Goal: Transaction & Acquisition: Purchase product/service

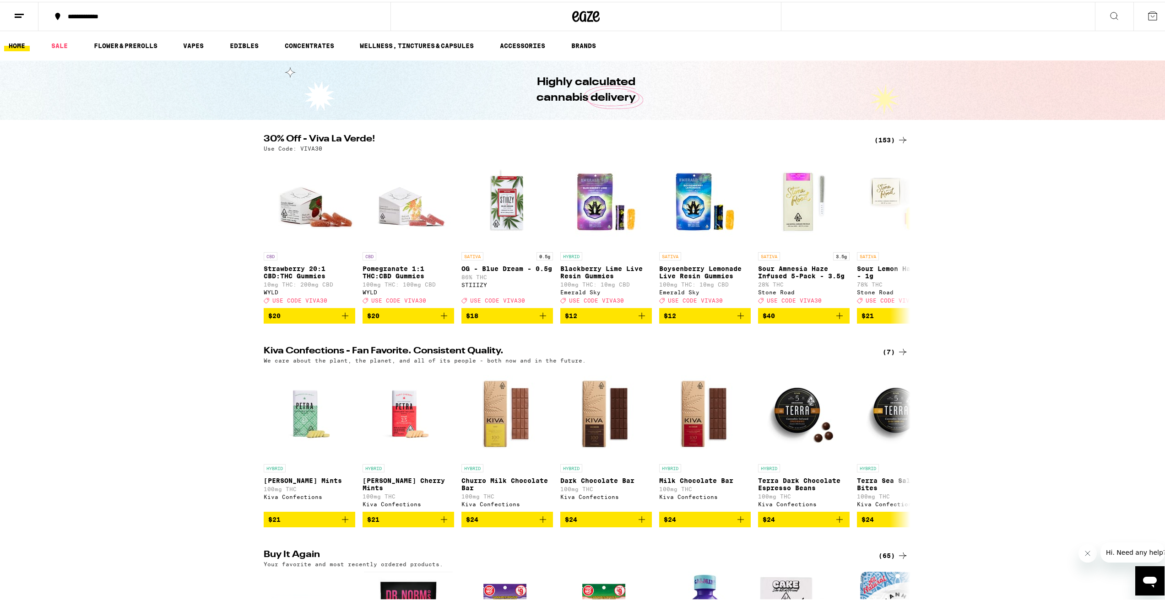
click at [899, 137] on icon at bounding box center [902, 138] width 11 height 11
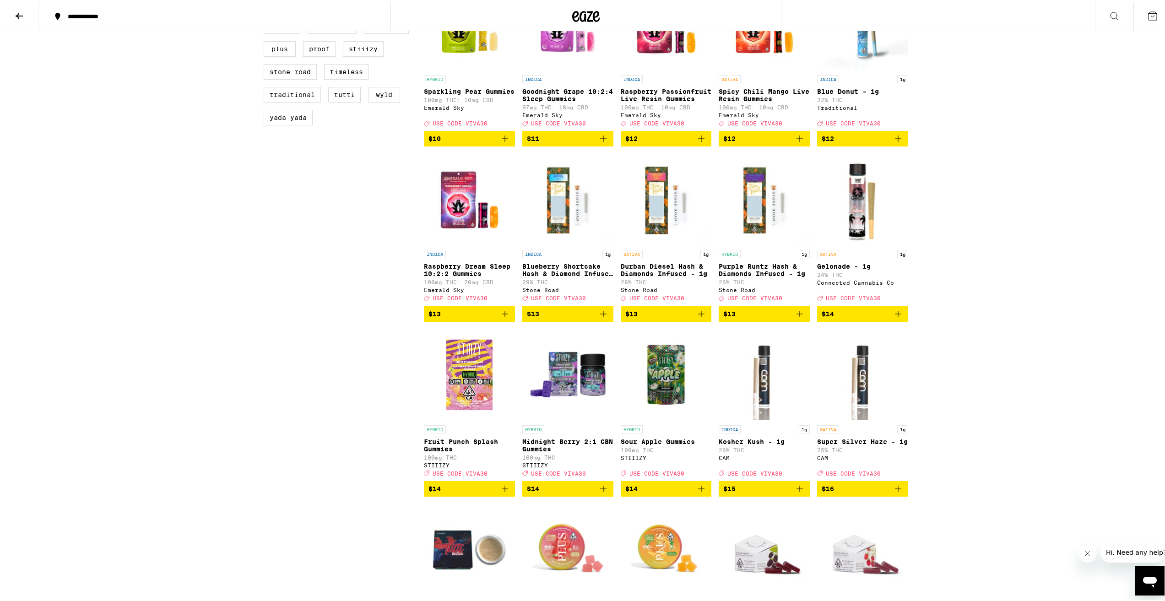
scroll to position [962, 0]
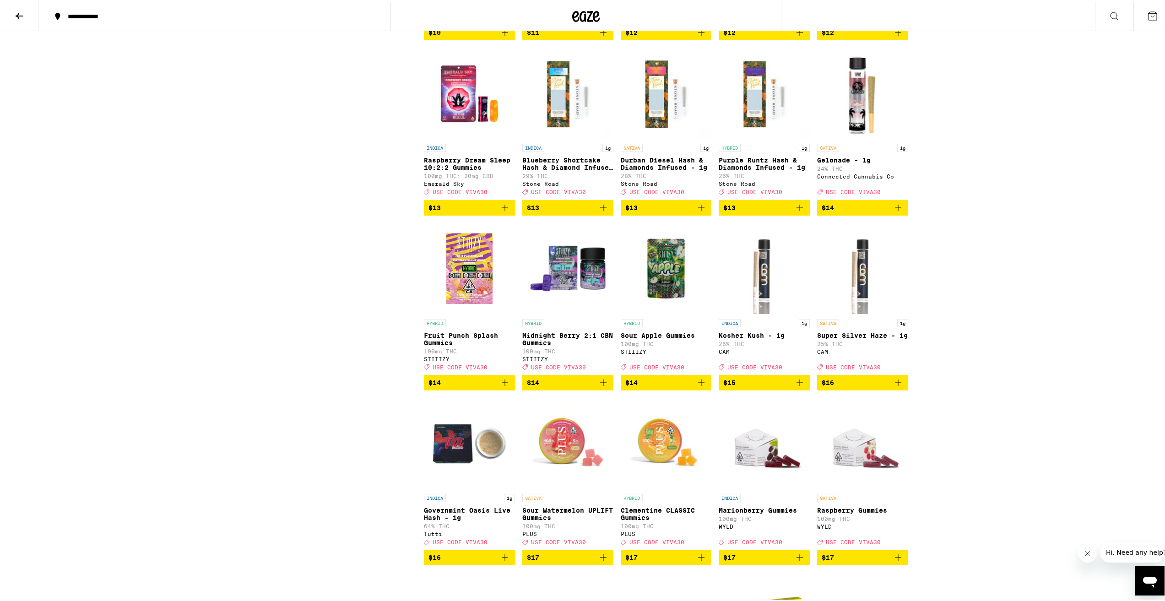
click at [574, 169] on p "Blueberry Shortcake Hash & Diamond Infused - 1g" at bounding box center [567, 162] width 91 height 15
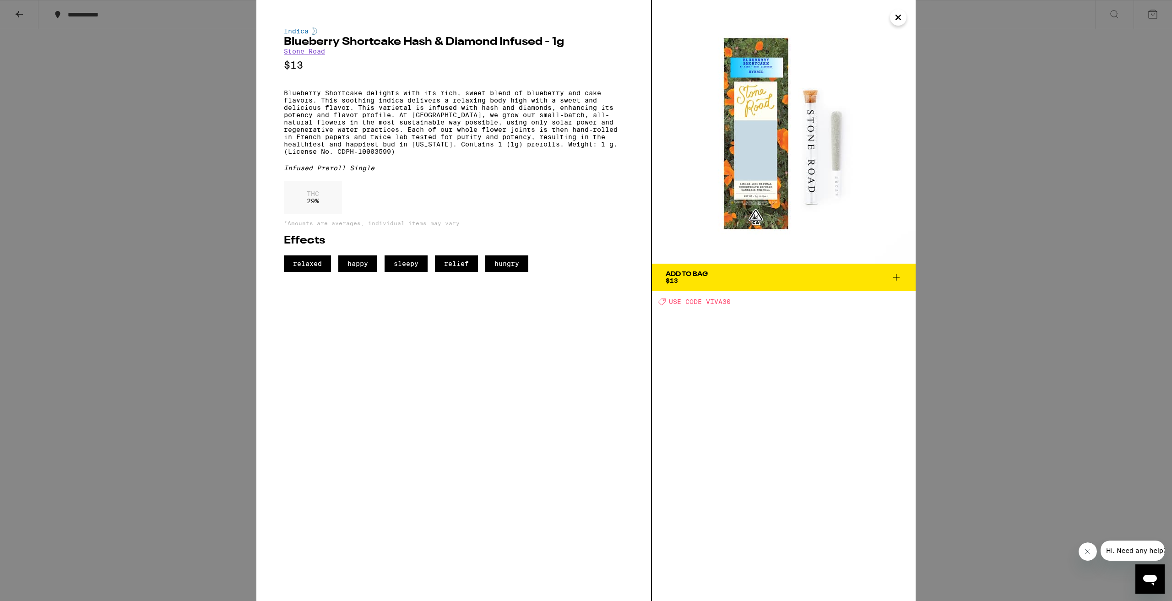
click at [902, 21] on icon "Close" at bounding box center [898, 18] width 11 height 14
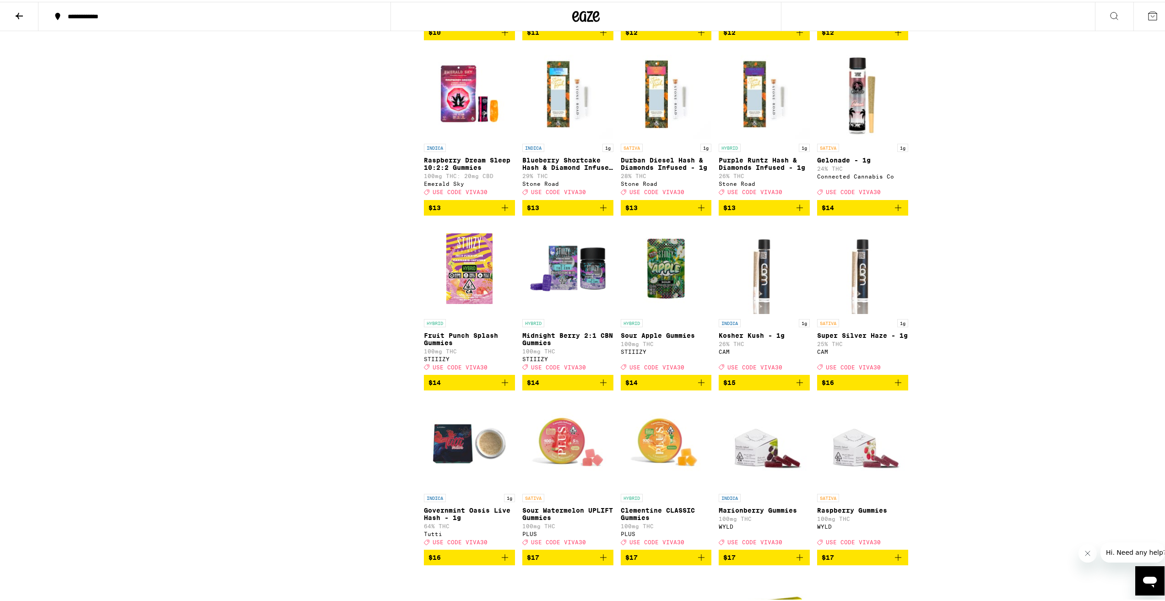
click at [582, 212] on span "$13" at bounding box center [568, 206] width 82 height 11
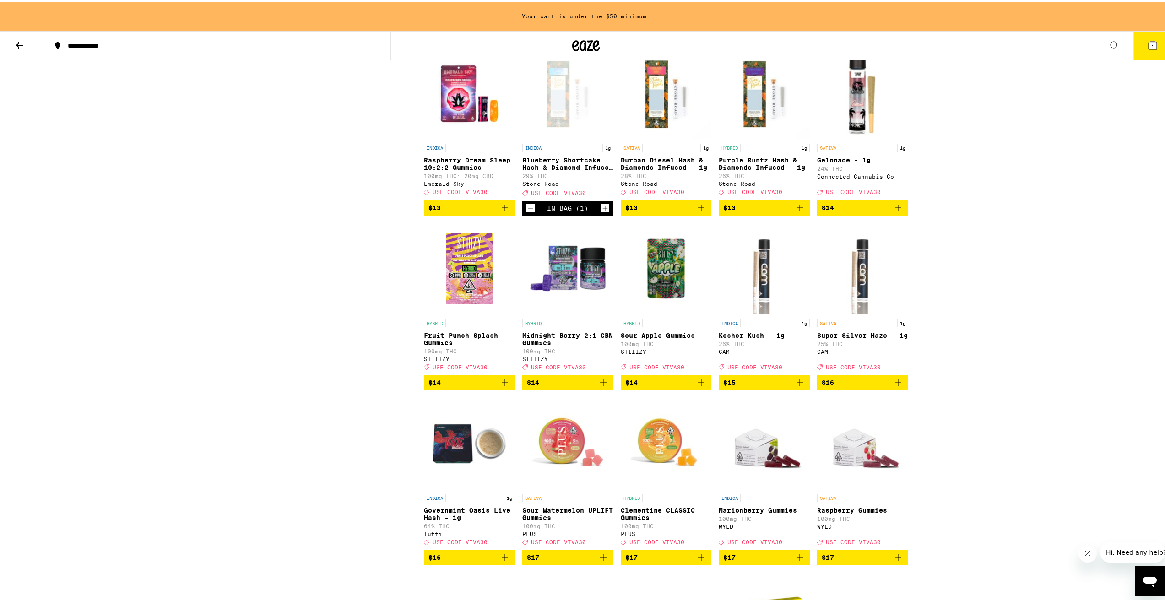
click at [601, 212] on icon "Increment" at bounding box center [605, 206] width 8 height 11
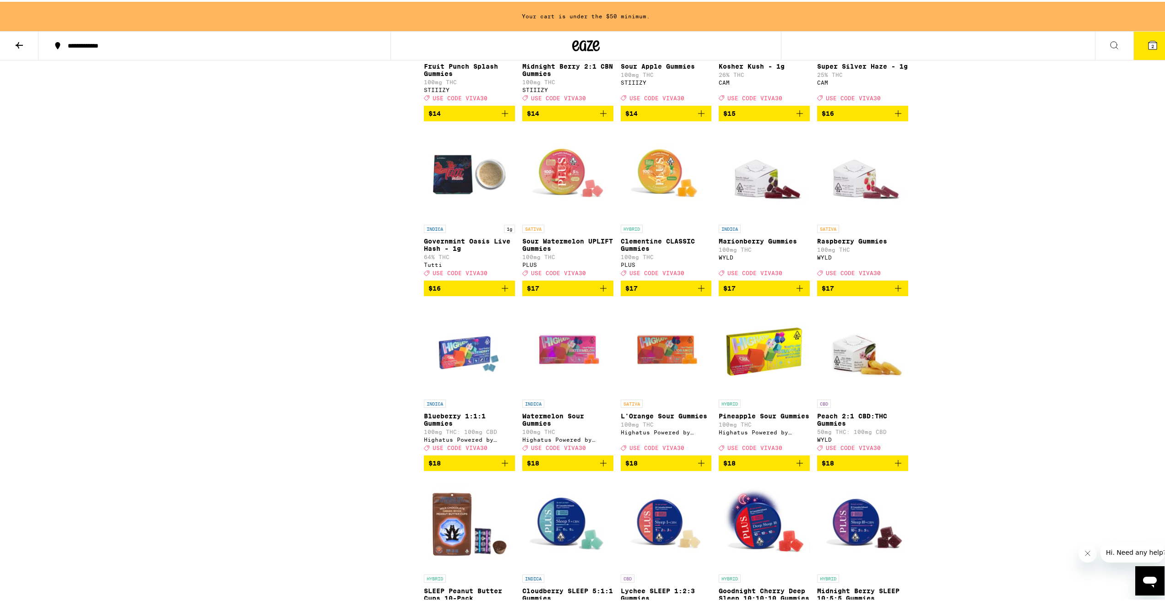
scroll to position [1266, 0]
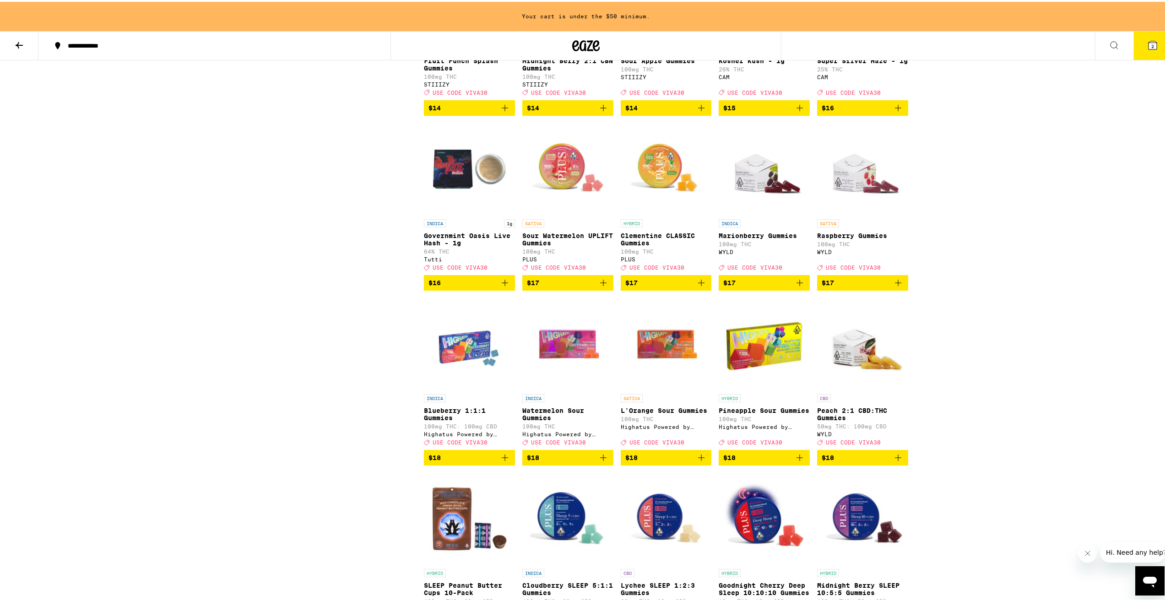
click at [794, 287] on icon "Add to bag" at bounding box center [799, 281] width 11 height 11
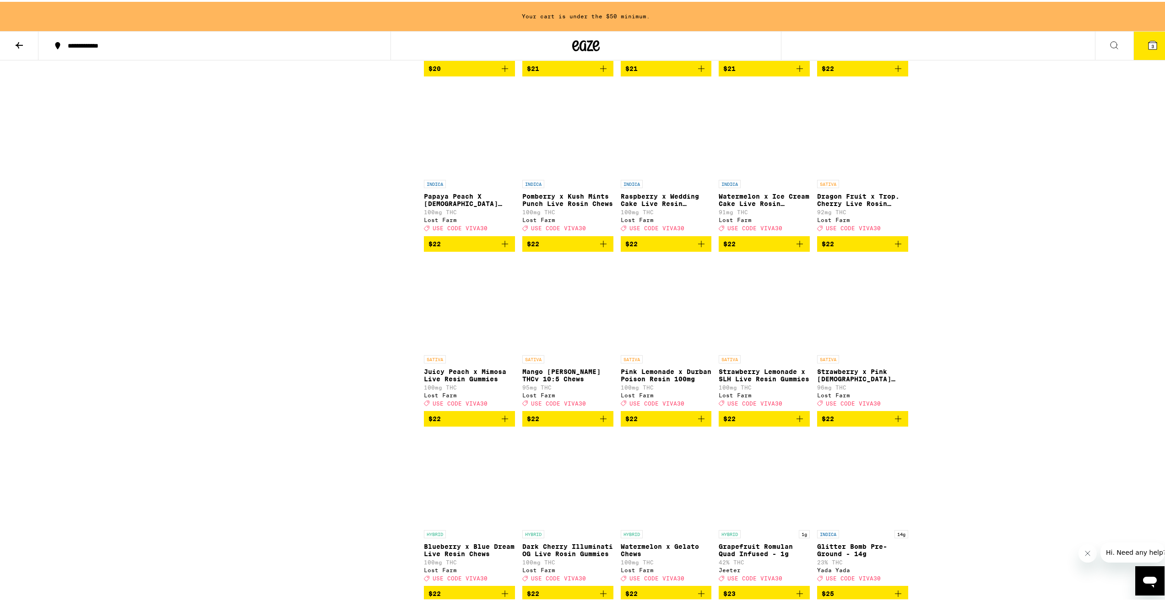
scroll to position [2914, 0]
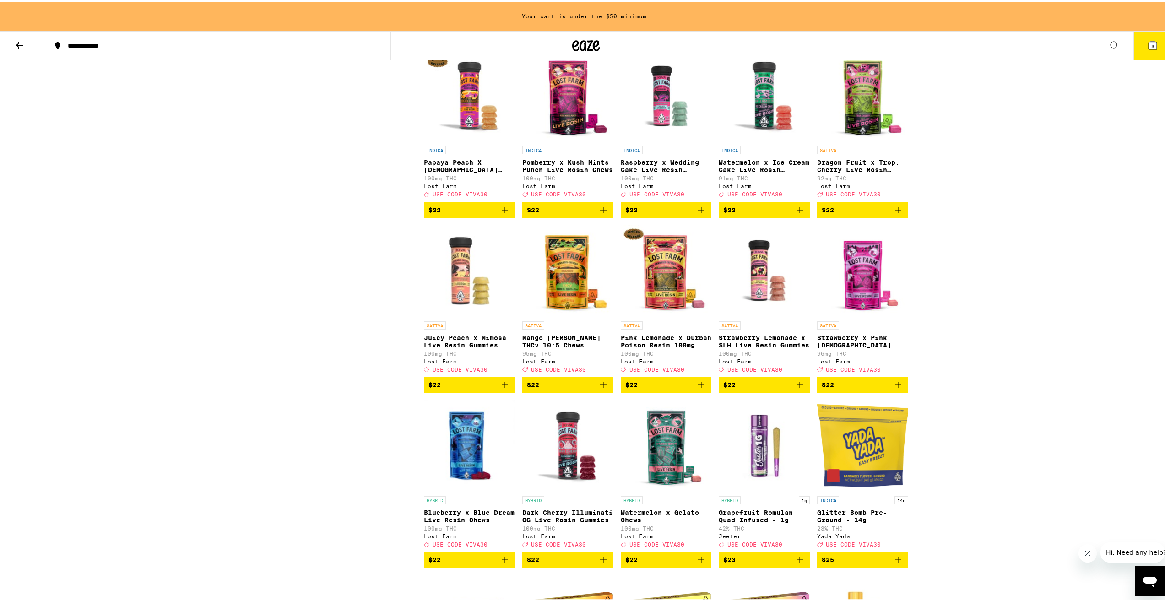
click at [480, 214] on span "$22" at bounding box center [470, 208] width 82 height 11
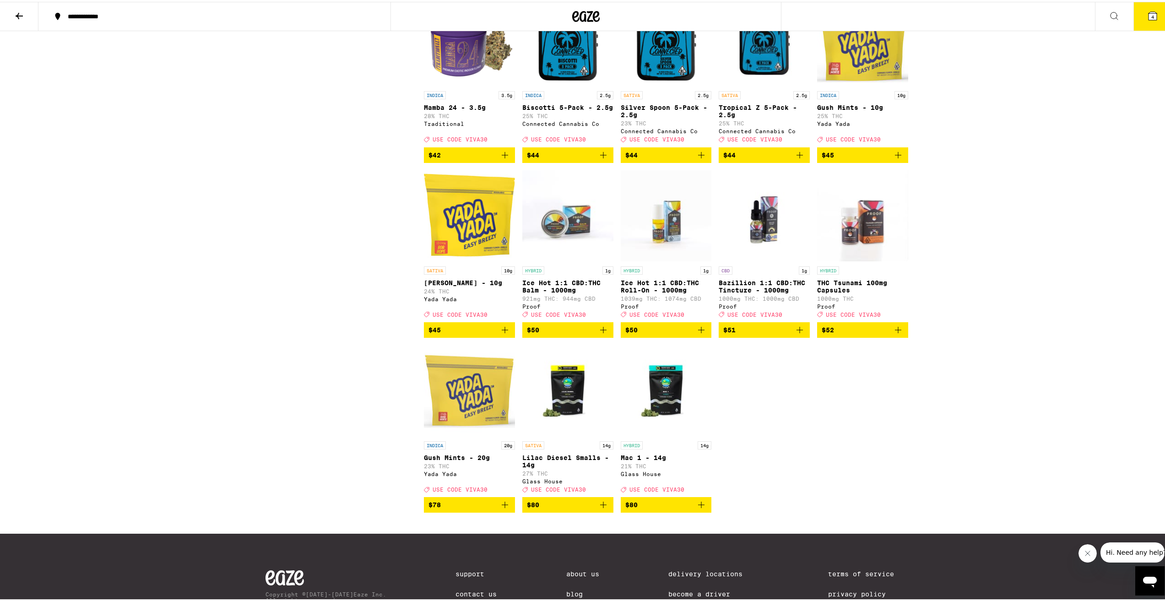
scroll to position [5037, 0]
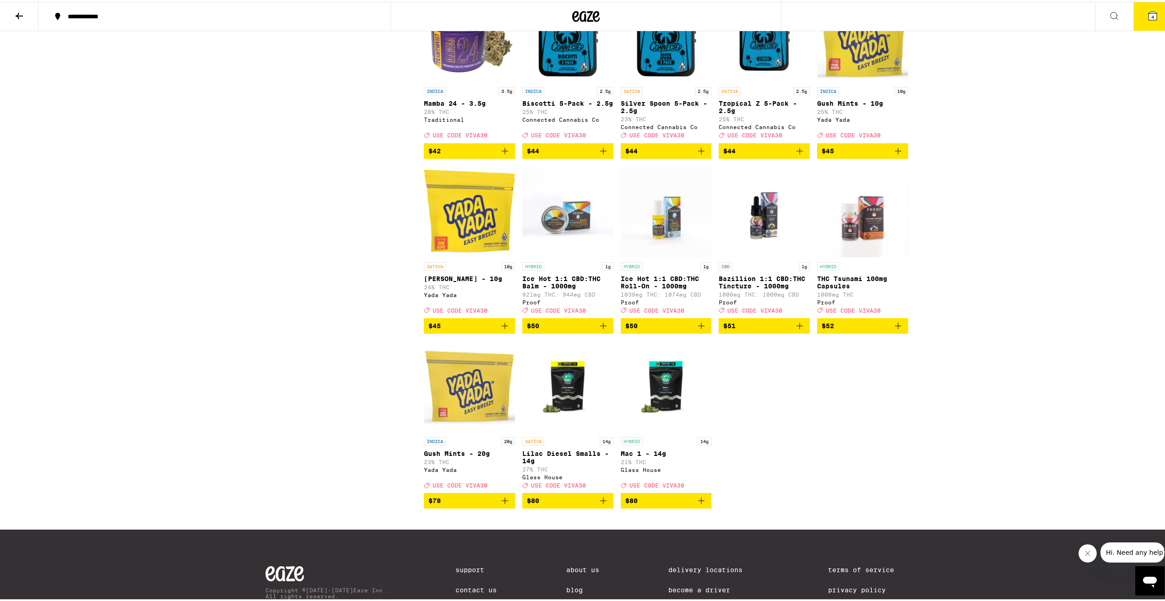
click at [565, 155] on span "$44" at bounding box center [568, 149] width 82 height 11
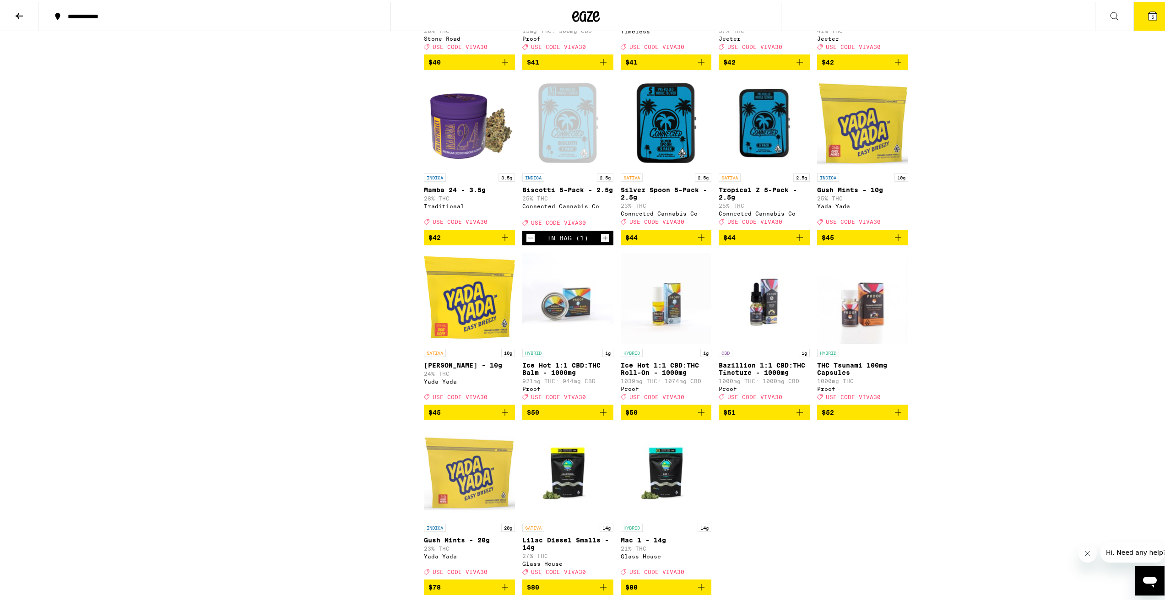
scroll to position [4945, 0]
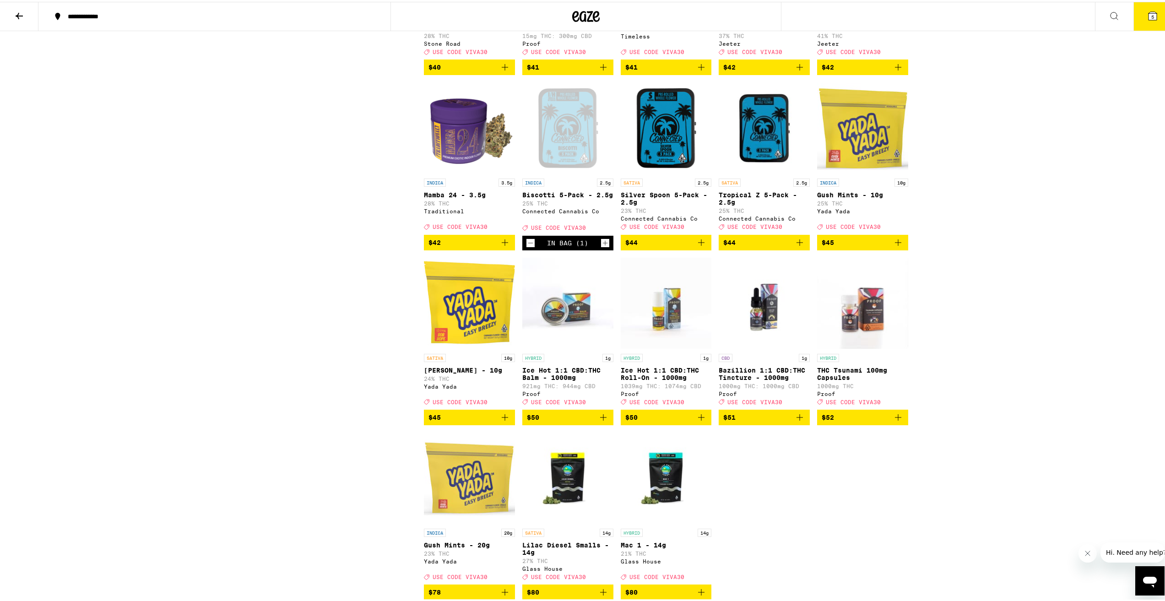
click at [1152, 16] on span "5" at bounding box center [1153, 14] width 3 height 5
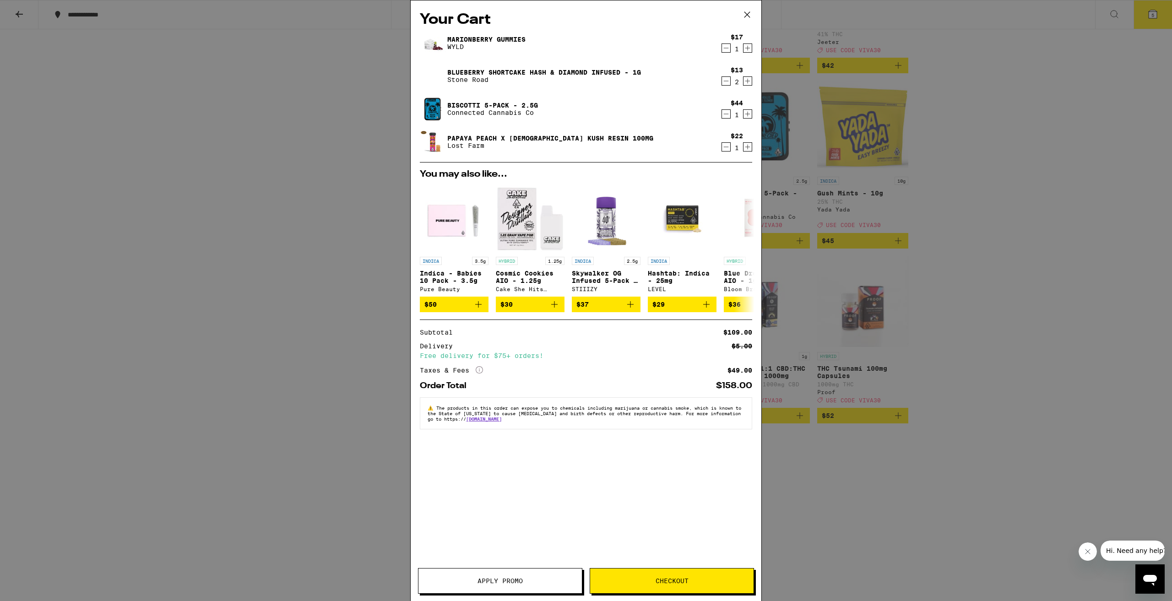
click at [500, 587] on button "Apply Promo" at bounding box center [500, 581] width 164 height 26
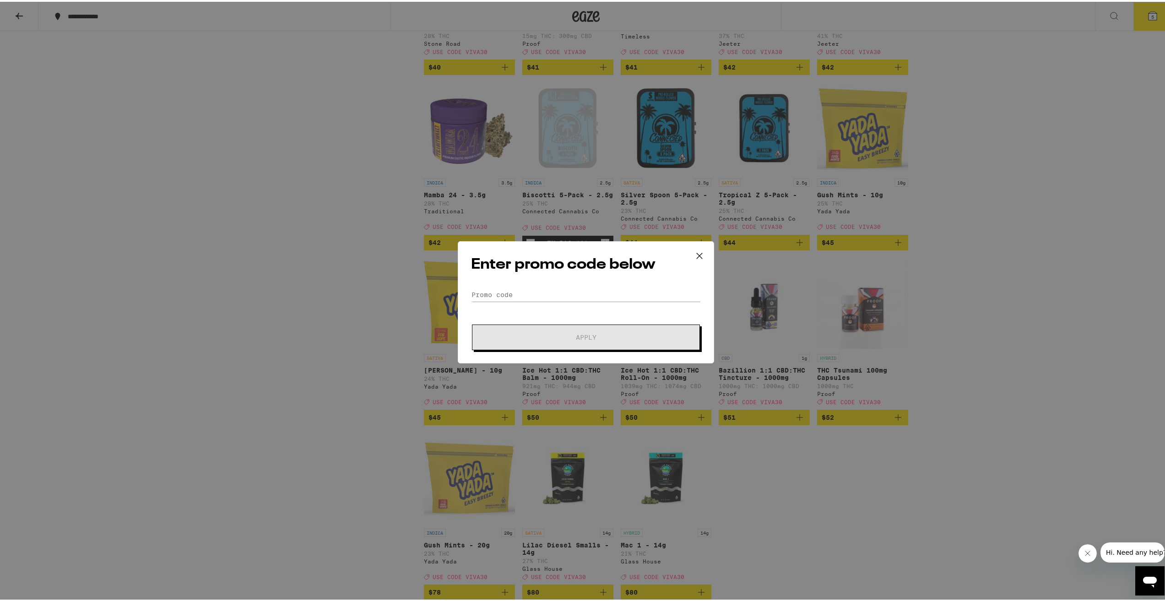
click at [533, 286] on div "Enter promo code below Promo Code Apply" at bounding box center [586, 300] width 256 height 122
click at [535, 291] on input "Promo Code" at bounding box center [586, 293] width 230 height 14
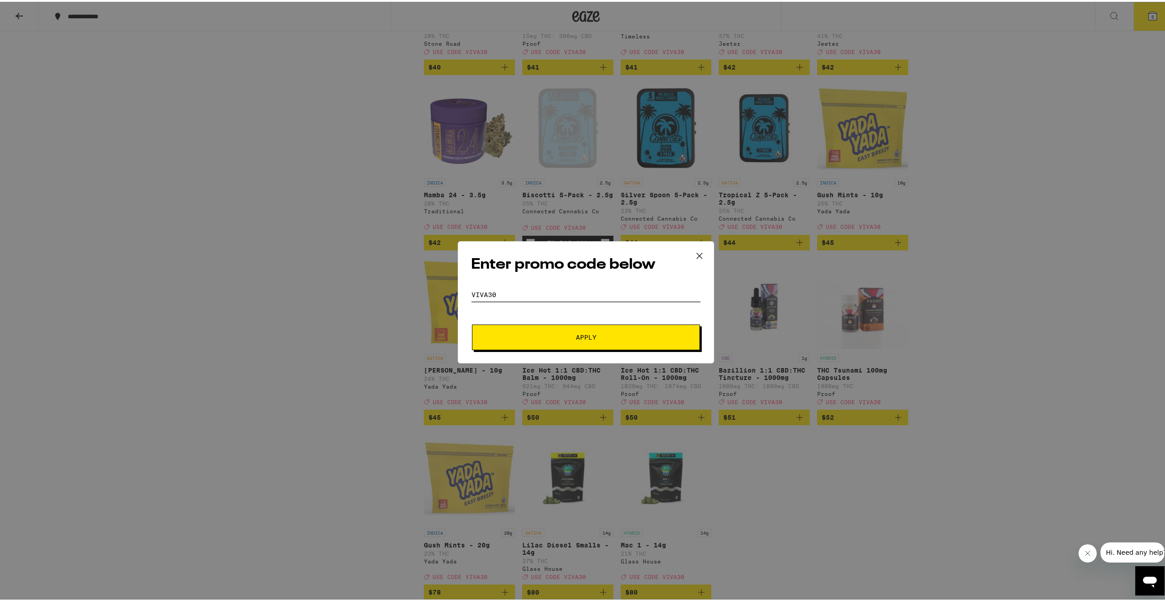
type input "VIVa30"
click at [560, 332] on span "Apply" at bounding box center [586, 335] width 165 height 6
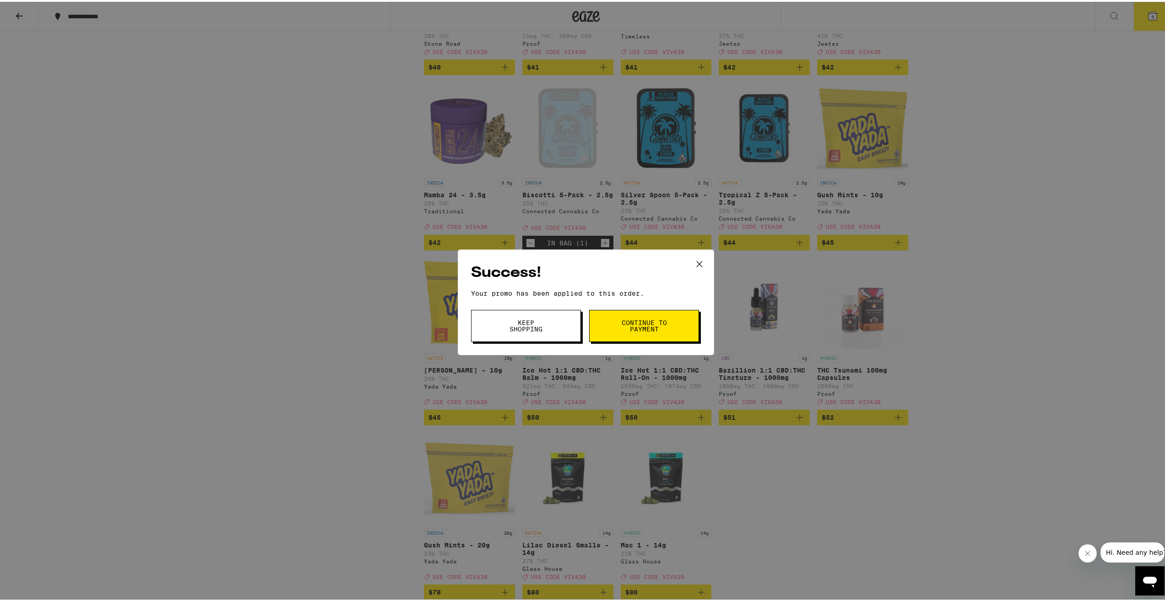
click at [624, 318] on span "Continue to payment" at bounding box center [644, 324] width 47 height 13
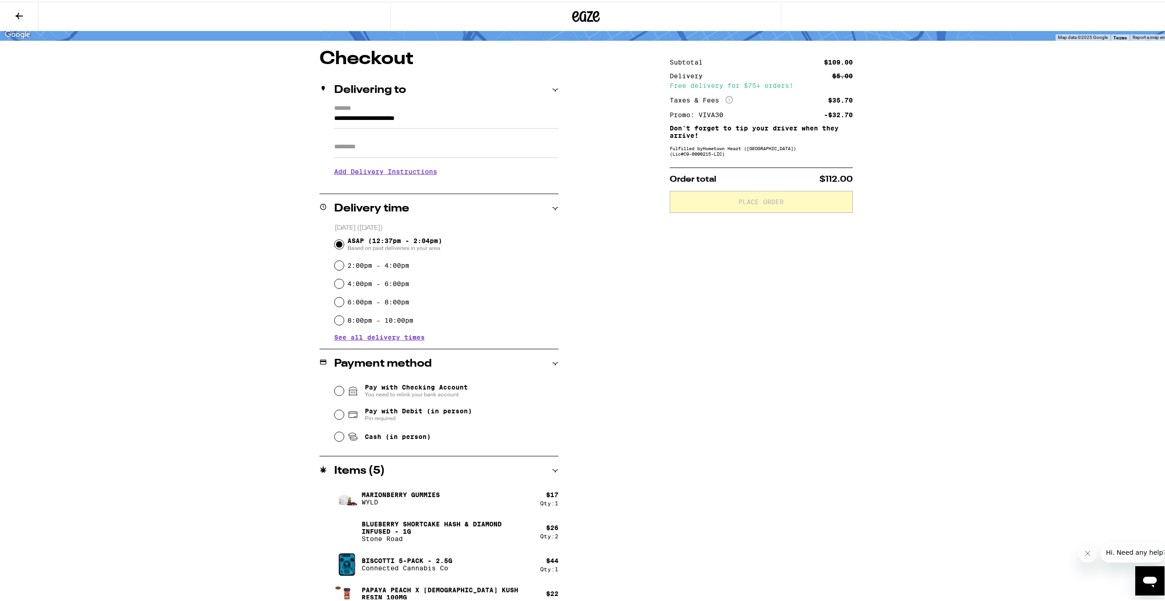
scroll to position [78, 0]
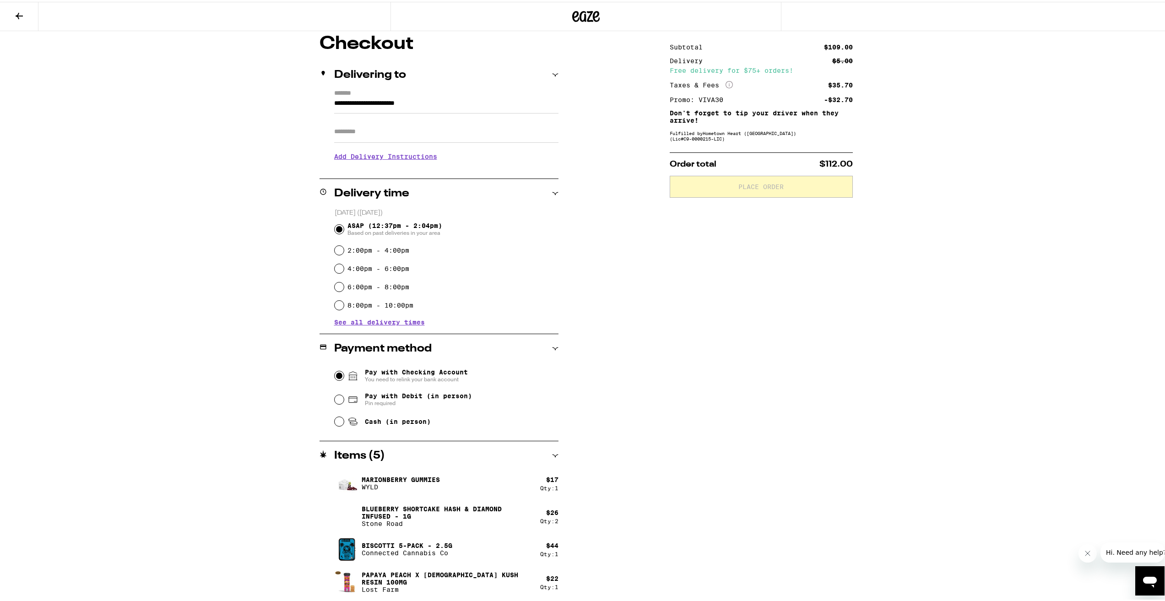
click at [337, 371] on input "Pay with Checking Account You need to relink your bank account" at bounding box center [339, 374] width 9 height 9
click at [334, 395] on fieldset "Pay with Checking Account You need to relink your bank account Pay with Debit (…" at bounding box center [446, 396] width 224 height 68
click at [348, 396] on icon at bounding box center [353, 397] width 11 height 11
click at [344, 396] on input "Pay with Debit (in person) Pin required" at bounding box center [339, 397] width 9 height 9
radio input "true"
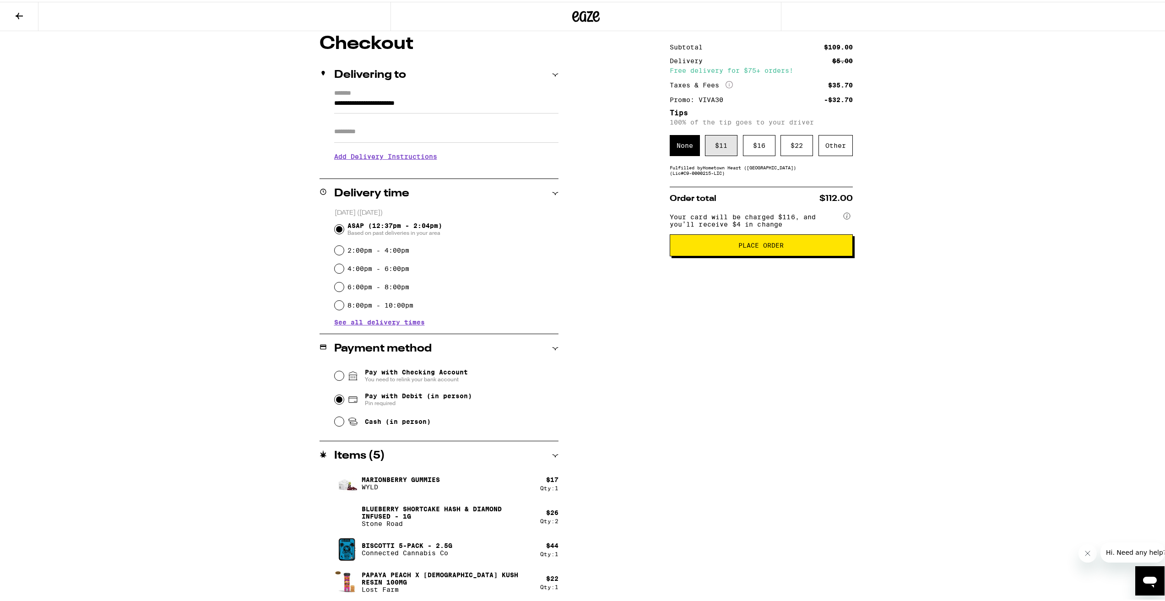
click at [713, 142] on div "$ 11" at bounding box center [721, 143] width 33 height 21
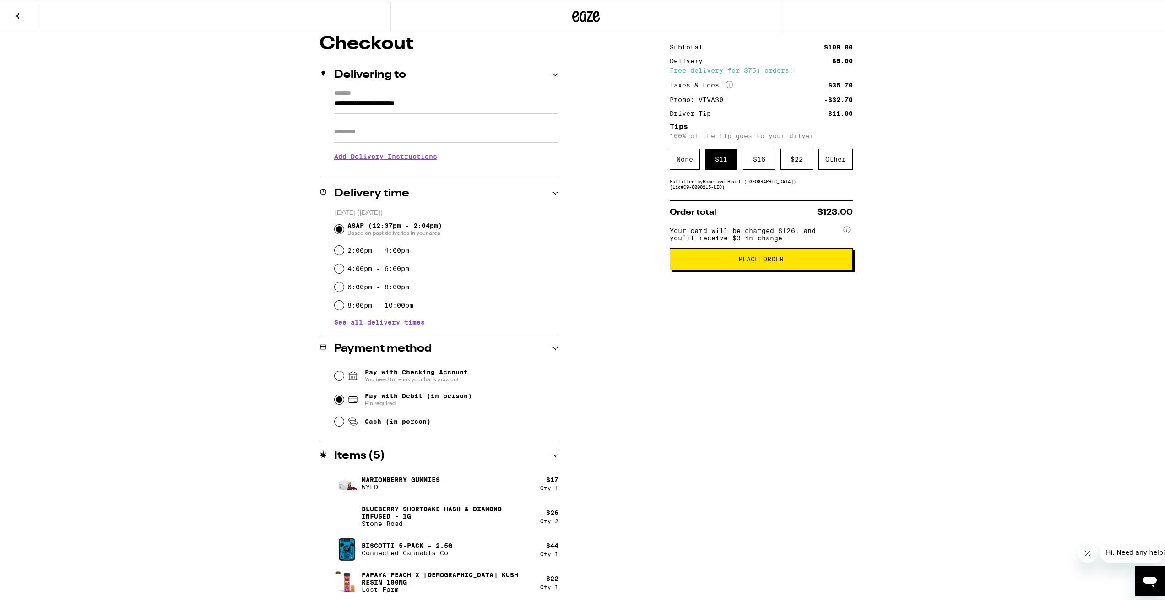
click at [767, 268] on button "Place Order" at bounding box center [761, 257] width 183 height 22
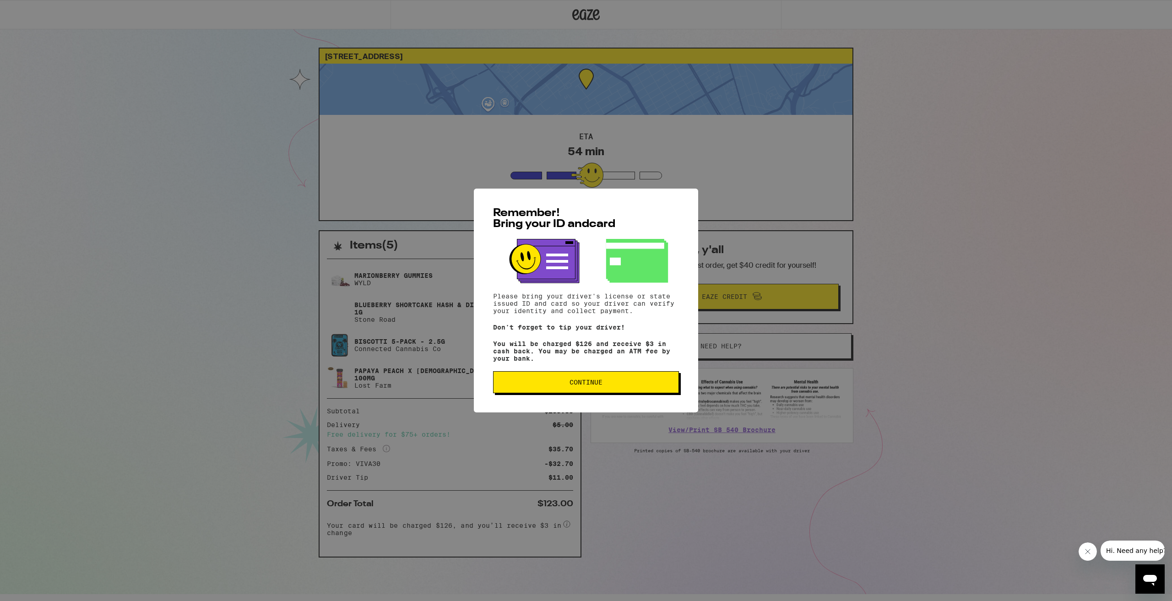
click at [568, 386] on span "Continue" at bounding box center [586, 382] width 170 height 6
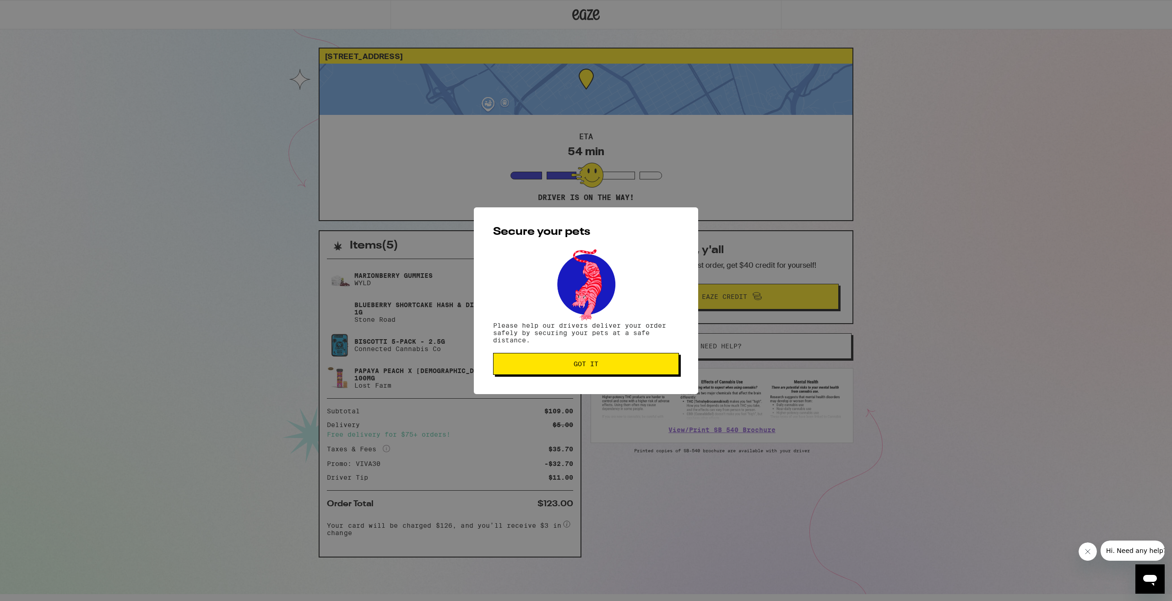
click at [614, 362] on span "Got it" at bounding box center [586, 364] width 170 height 6
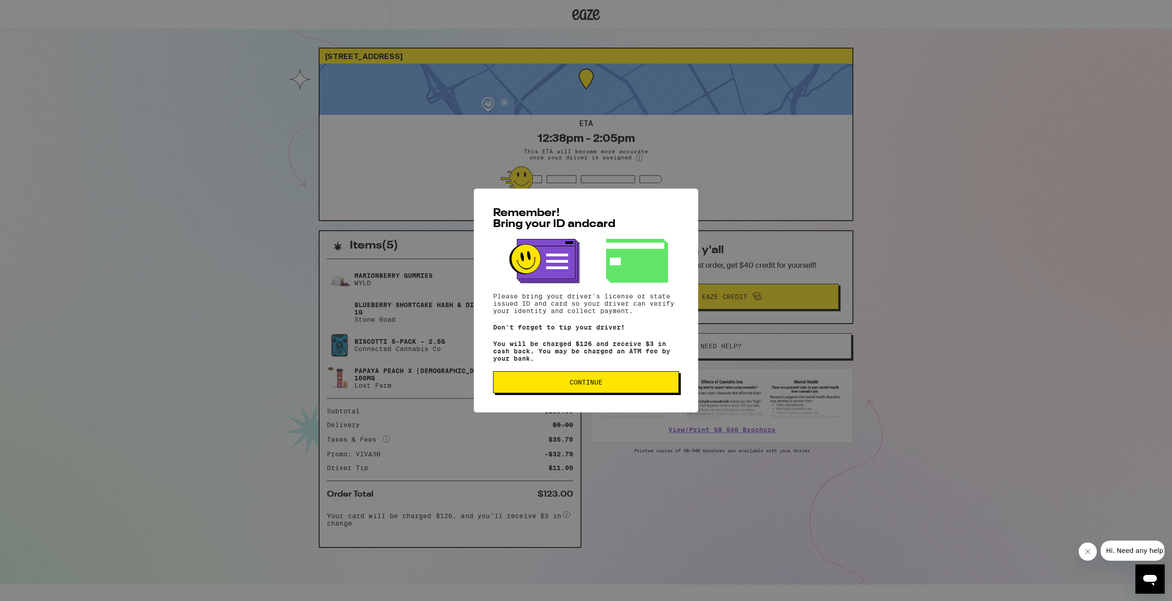
click at [650, 390] on button "Continue" at bounding box center [586, 382] width 186 height 22
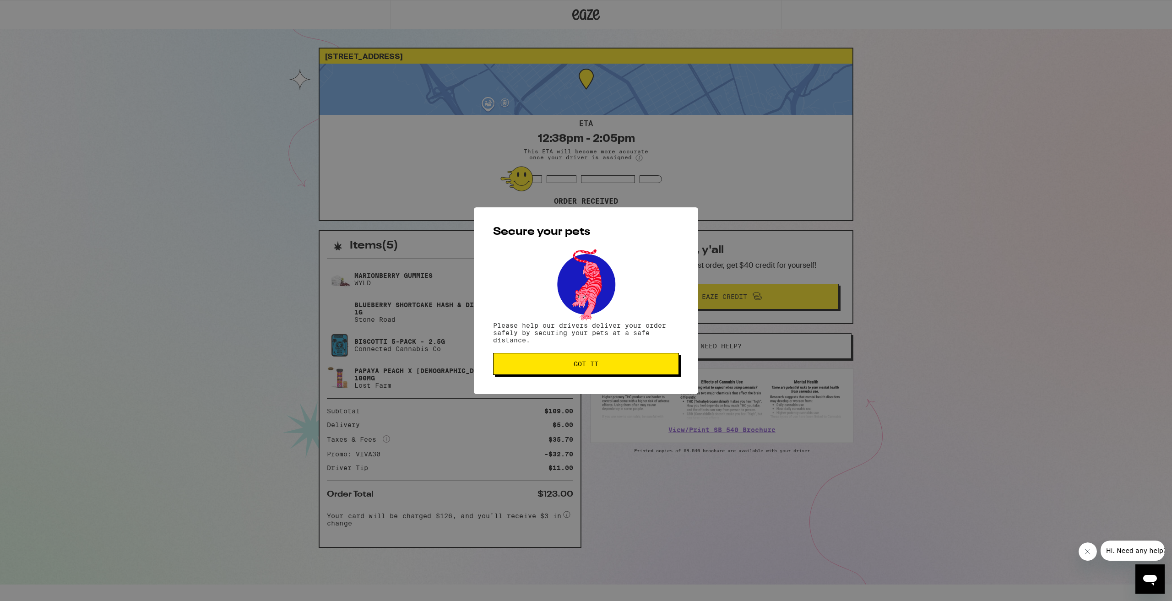
click at [611, 377] on div "Secure your pets Please help our drivers deliver your order safely by securing …" at bounding box center [586, 300] width 224 height 187
click at [612, 371] on button "Got it" at bounding box center [586, 364] width 186 height 22
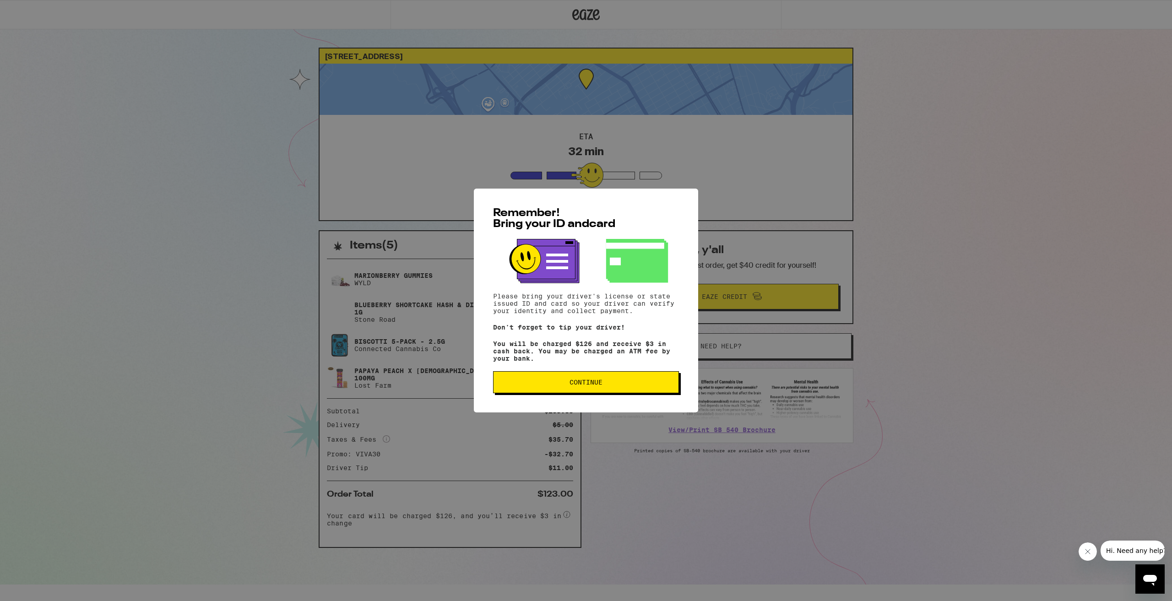
click at [580, 393] on button "Continue" at bounding box center [586, 382] width 186 height 22
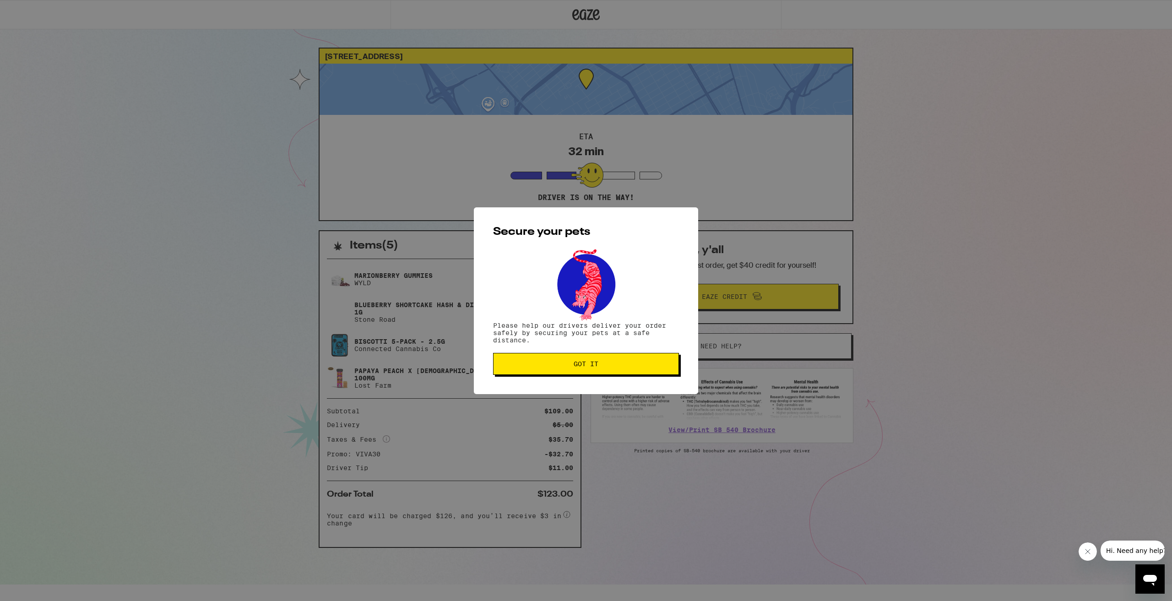
click at [566, 370] on button "Got it" at bounding box center [586, 364] width 186 height 22
